Goal: Find specific page/section: Find specific page/section

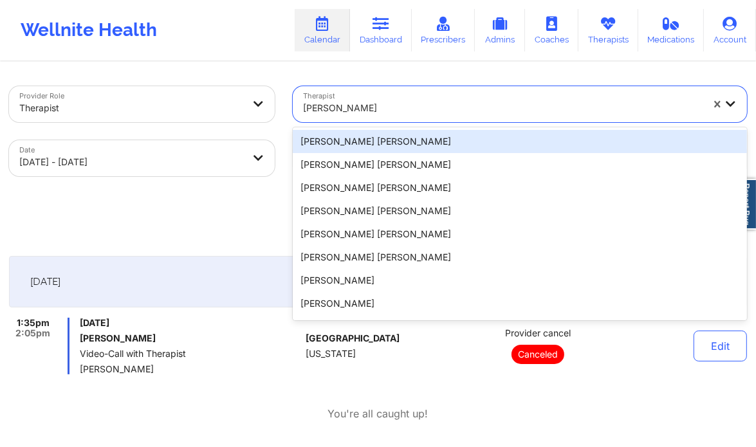
click at [347, 117] on div "[PERSON_NAME]" at bounding box center [503, 108] width 400 height 28
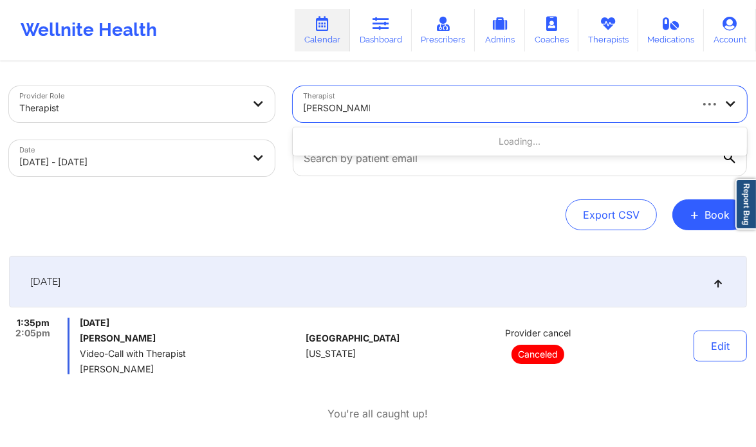
type input "[PERSON_NAME]"
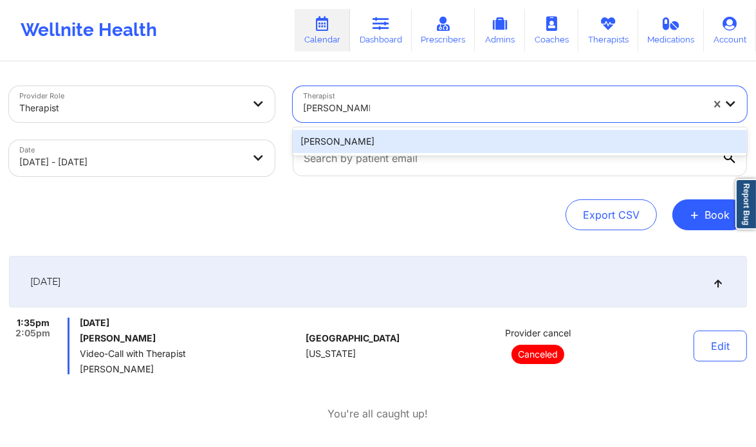
click at [357, 137] on div "[PERSON_NAME]" at bounding box center [520, 141] width 455 height 23
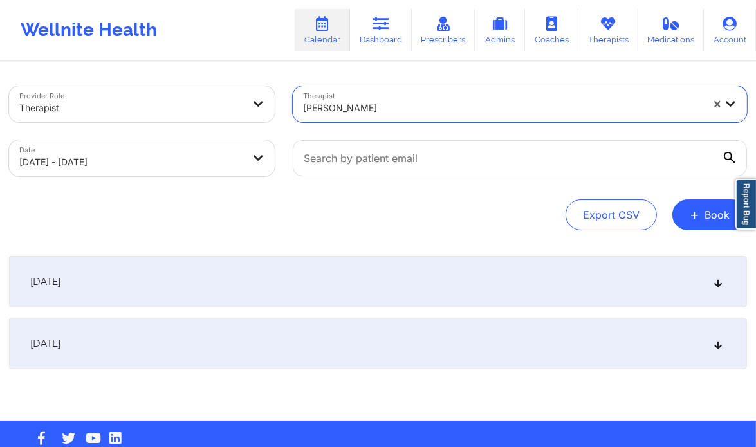
click at [203, 160] on body "Wellnite Health Calendar Dashboard Prescribers Admins Coaches Therapists Medica…" at bounding box center [378, 223] width 756 height 447
select select "2025-9"
select select "2025-10"
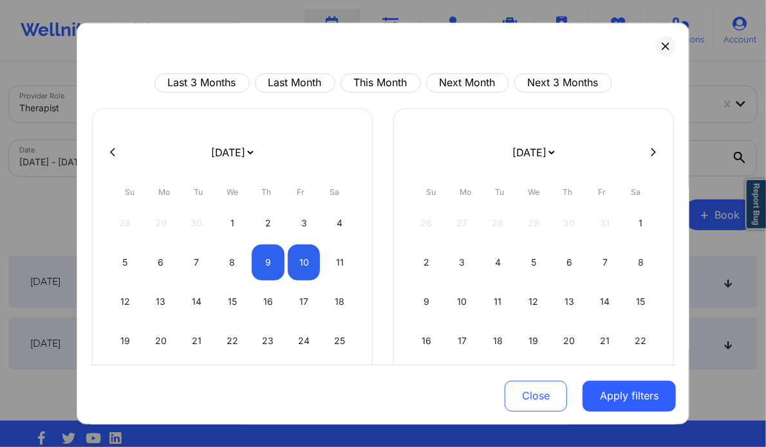
click at [648, 141] on div "[DATE] [DATE] [DATE] [DATE] [DATE] [DATE] [DATE] [DATE] [DATE] [DATE] [DATE] [D…" at bounding box center [533, 286] width 281 height 356
click at [651, 151] on icon at bounding box center [653, 152] width 5 height 10
select select "2025-10"
select select "2025-11"
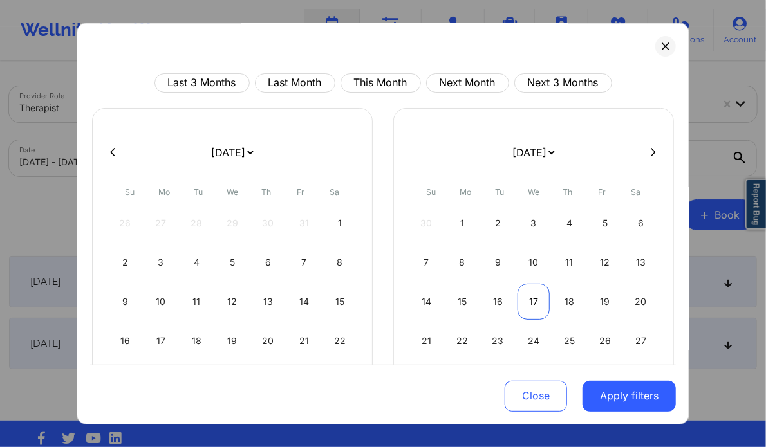
click at [536, 291] on div "17" at bounding box center [534, 302] width 33 height 36
select select "2025-11"
select select "2026-0"
select select "2025-11"
select select "2026-0"
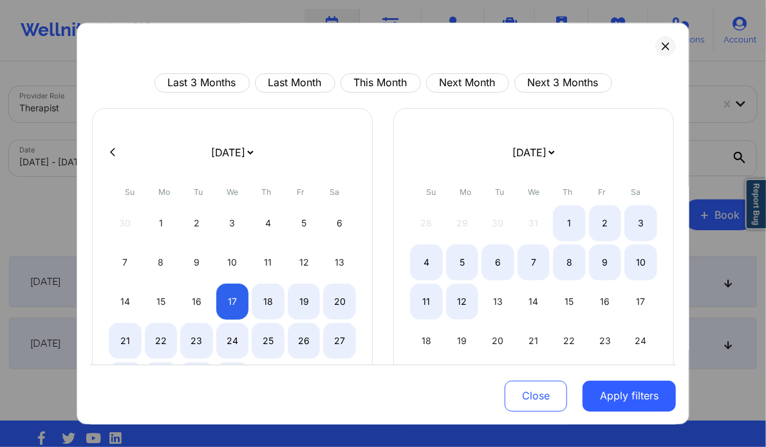
select select "2025-11"
select select "2026-0"
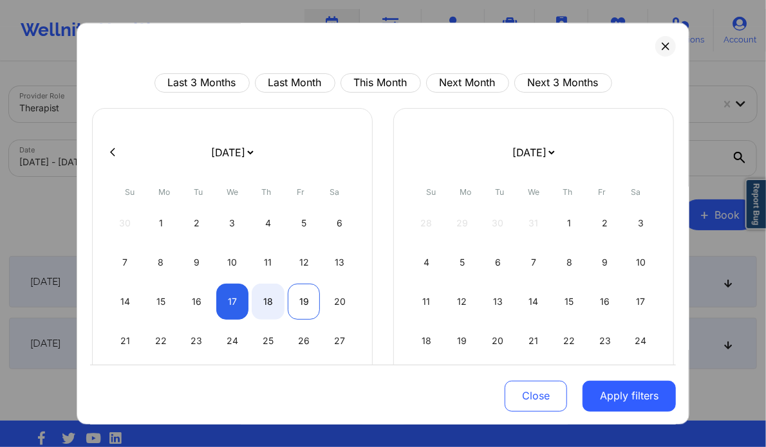
select select "2025-11"
select select "2026-0"
click at [296, 300] on div "19" at bounding box center [304, 302] width 33 height 36
select select "2025-11"
select select "2026-0"
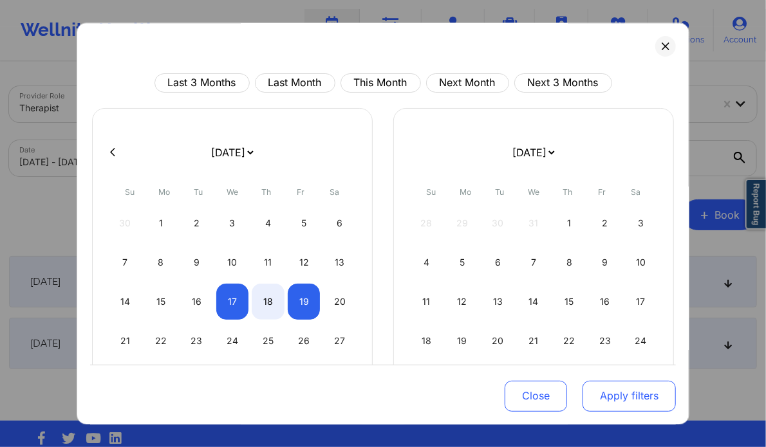
click at [603, 388] on button "Apply filters" at bounding box center [629, 395] width 93 height 31
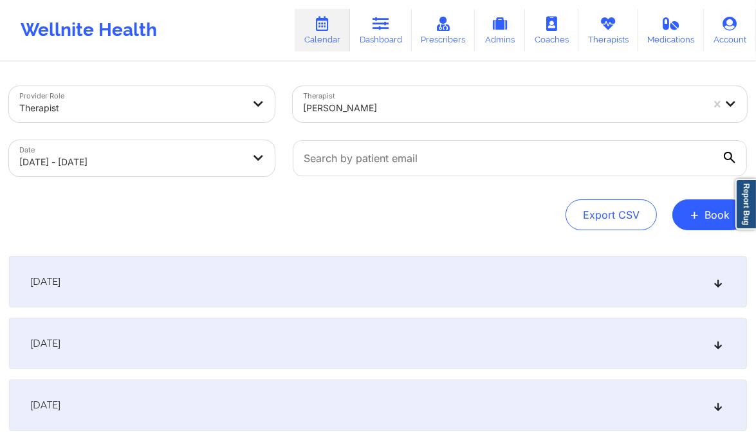
click at [659, 350] on div "[DATE]" at bounding box center [378, 344] width 738 height 52
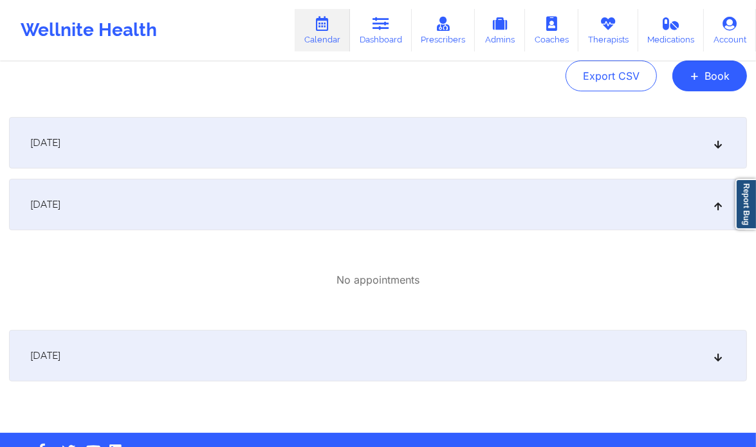
scroll to position [177, 0]
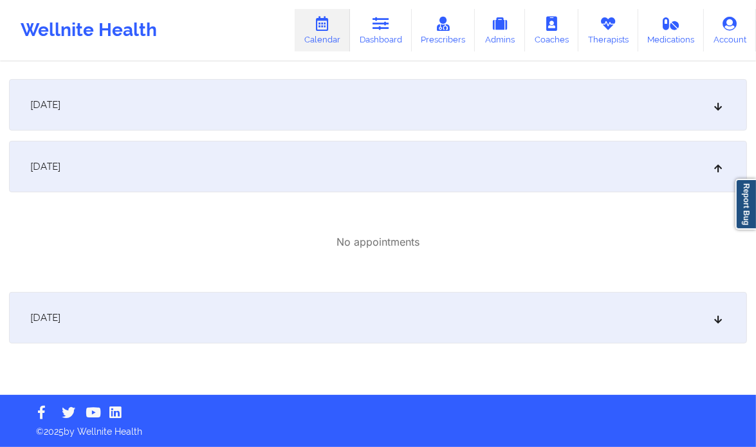
click at [500, 117] on div "[DATE]" at bounding box center [378, 105] width 738 height 52
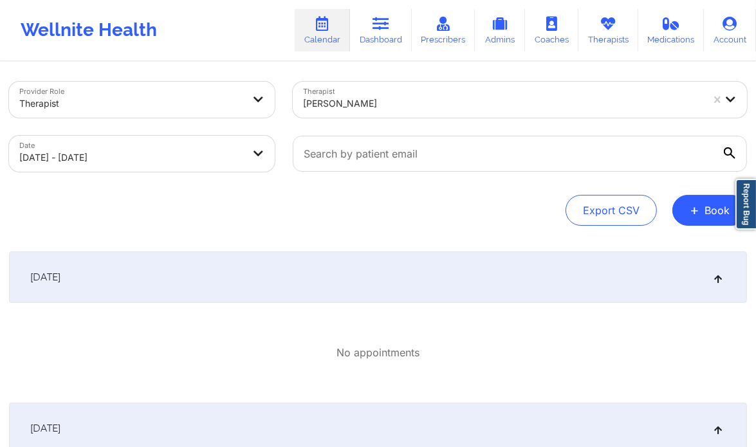
scroll to position [0, 0]
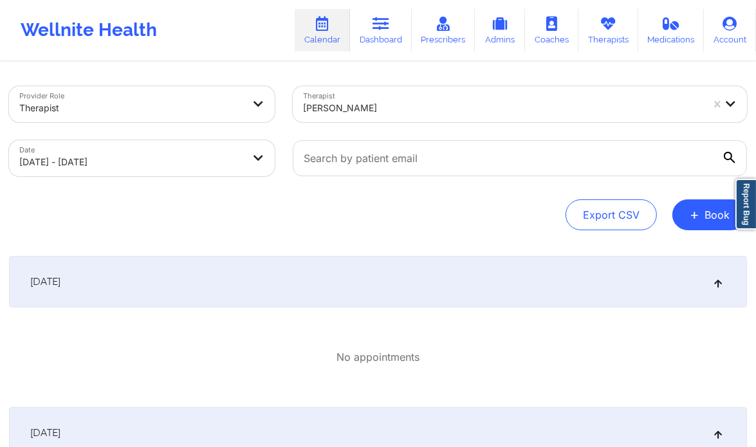
select select "2025-11"
select select "2026-0"
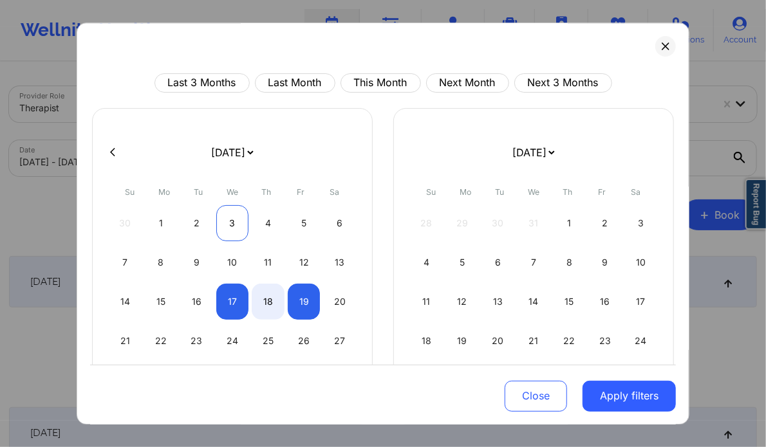
click at [237, 220] on div "3" at bounding box center [232, 223] width 33 height 36
select select "2025-11"
select select "2026-0"
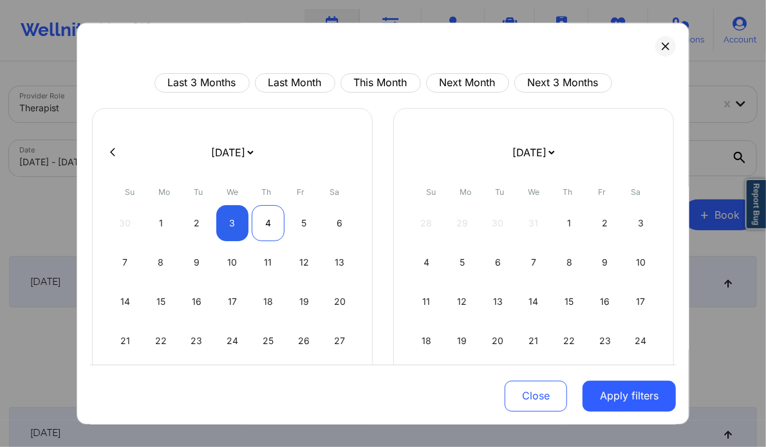
select select "2025-11"
select select "2026-0"
select select "2025-11"
select select "2026-0"
click at [293, 225] on div "5" at bounding box center [304, 223] width 33 height 36
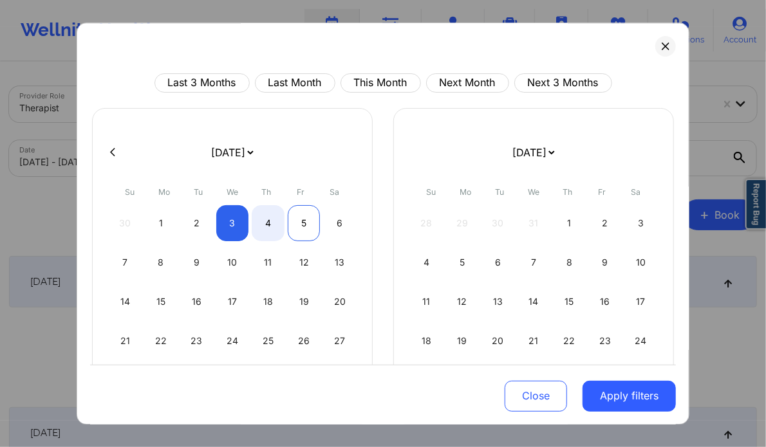
select select "2025-11"
select select "2026-0"
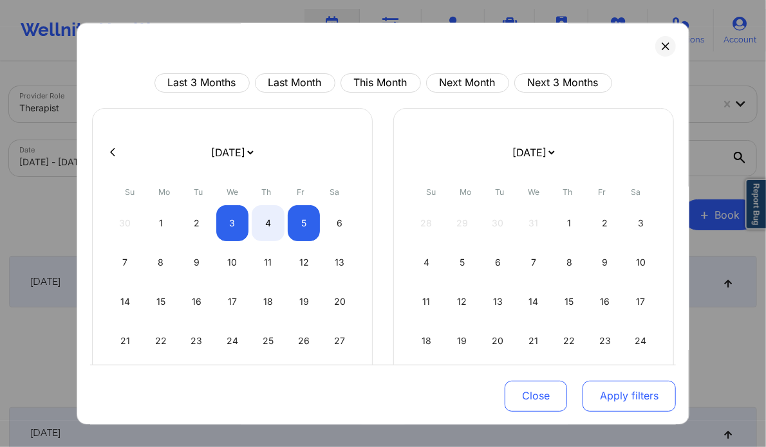
click at [603, 393] on button "Apply filters" at bounding box center [629, 395] width 93 height 31
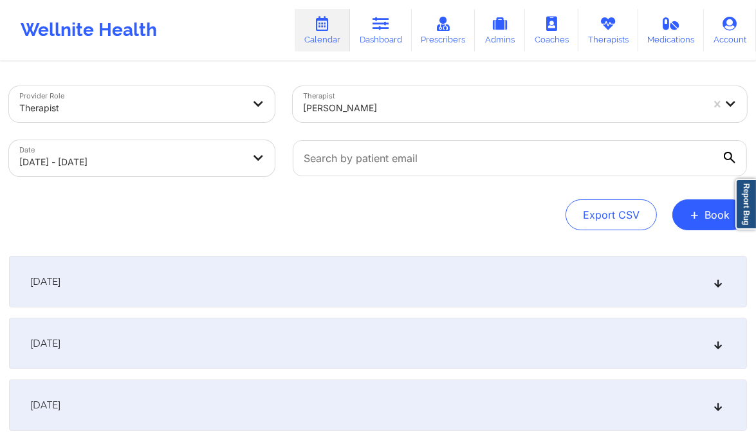
click at [707, 344] on div "[DATE]" at bounding box center [378, 344] width 738 height 52
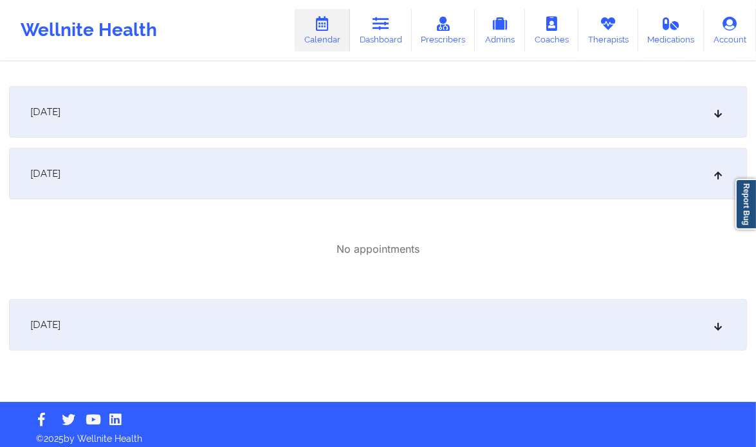
scroll to position [177, 0]
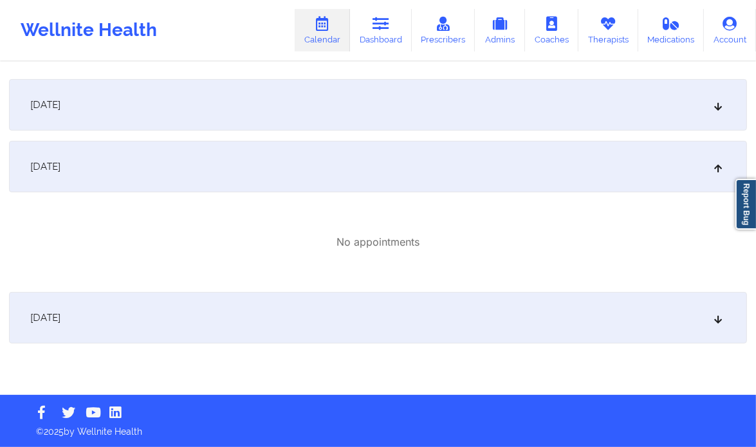
click at [649, 114] on div "[DATE]" at bounding box center [378, 105] width 738 height 52
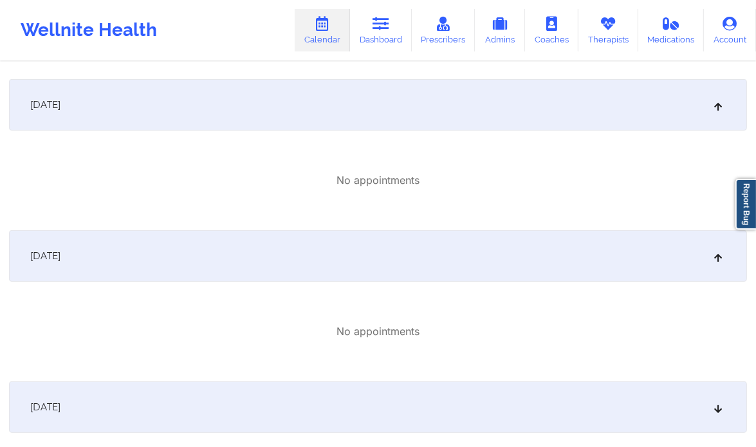
scroll to position [267, 0]
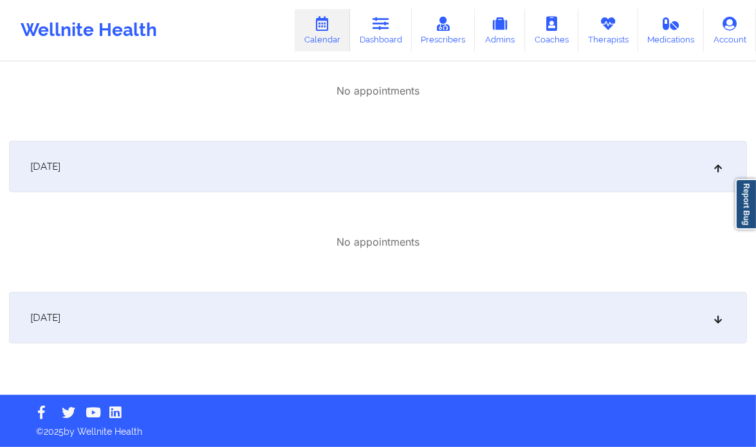
click at [713, 310] on div "[DATE]" at bounding box center [378, 318] width 738 height 52
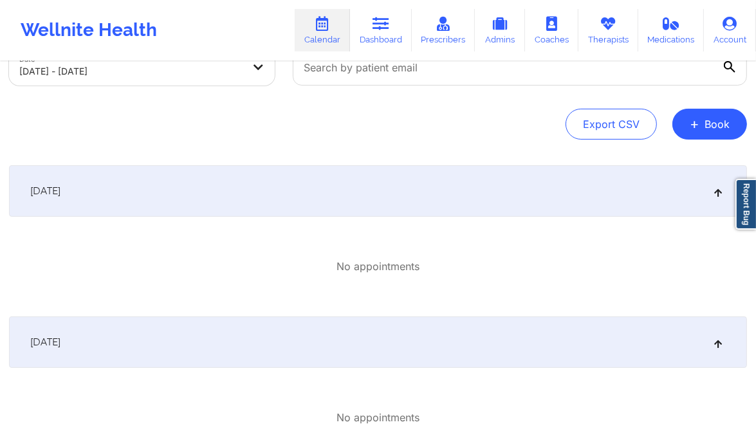
scroll to position [0, 0]
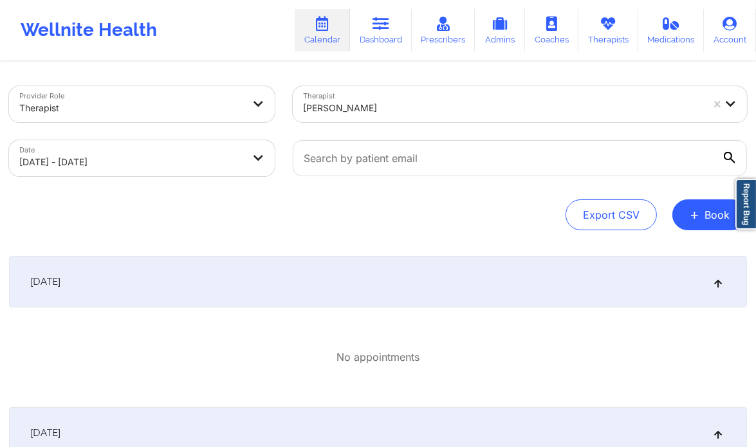
select select "2025-11"
select select "2026-0"
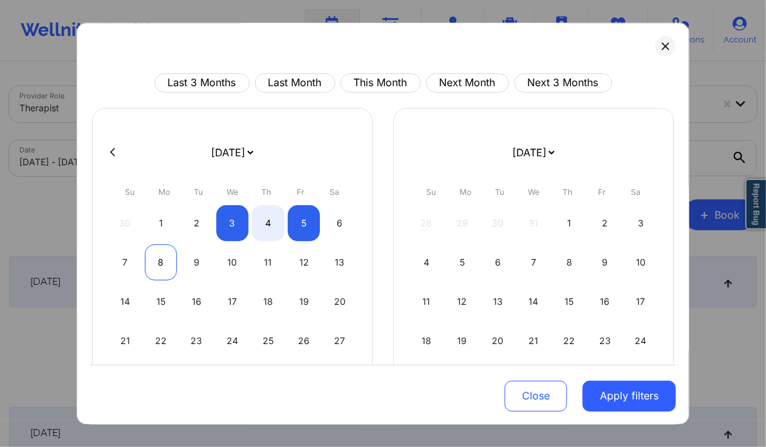
click at [161, 269] on div "8" at bounding box center [161, 263] width 33 height 36
select select "2025-11"
select select "2026-0"
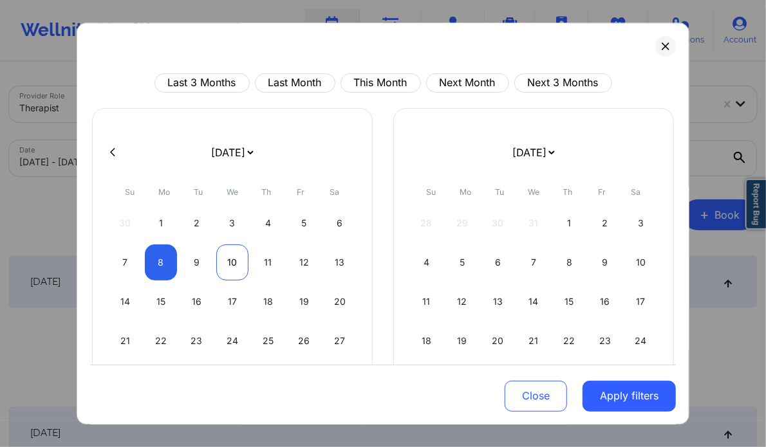
select select "2025-11"
select select "2026-0"
click at [219, 269] on div "10" at bounding box center [232, 263] width 33 height 36
select select "2025-11"
select select "2026-0"
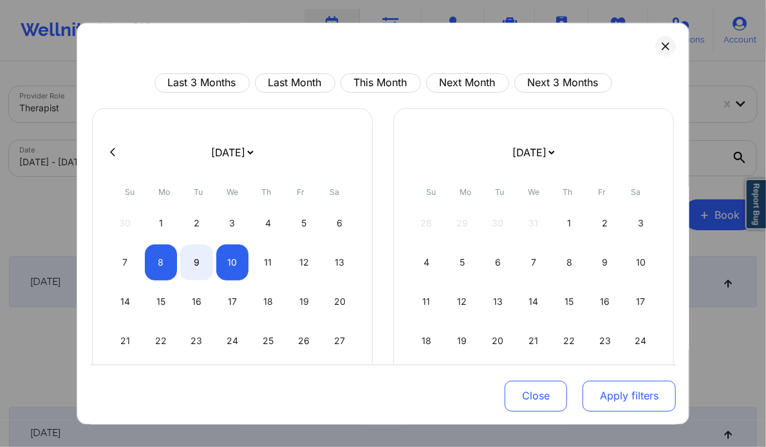
click at [612, 401] on button "Apply filters" at bounding box center [629, 395] width 93 height 31
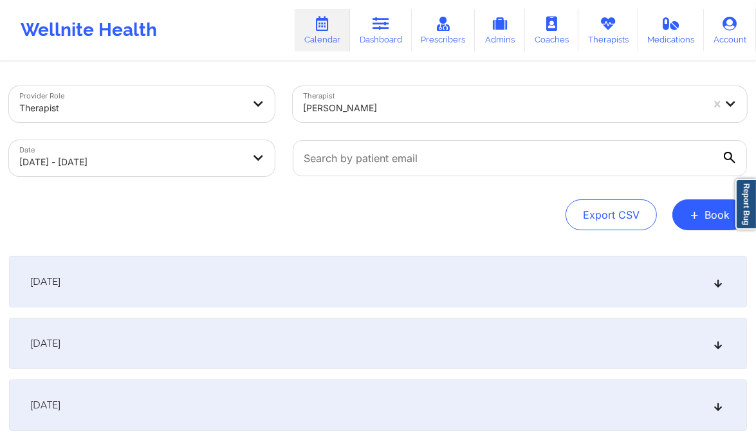
click at [717, 333] on div "[DATE]" at bounding box center [378, 344] width 738 height 52
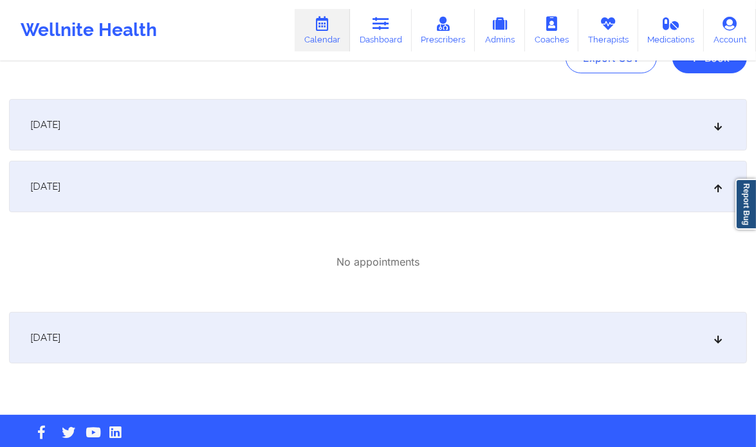
scroll to position [157, 0]
